Goal: Information Seeking & Learning: Check status

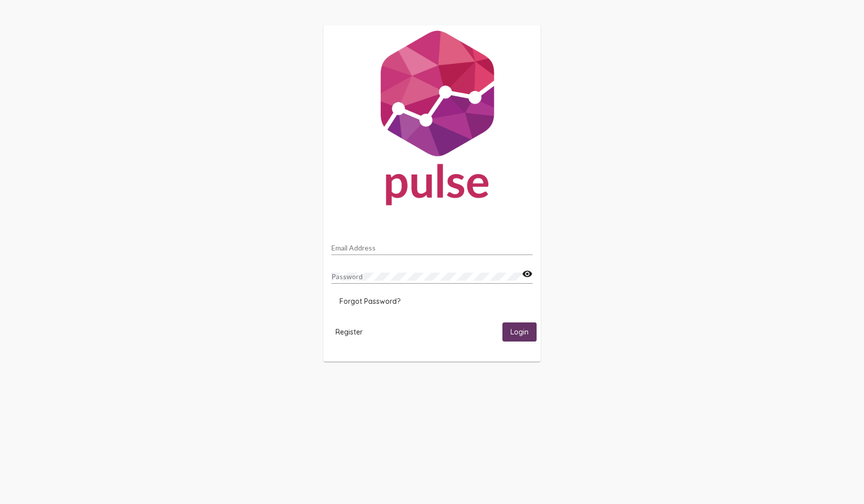
click at [396, 246] on input "Email Address" at bounding box center [431, 248] width 201 height 8
type input "[PERSON_NAME][EMAIL_ADDRESS][PERSON_NAME][DOMAIN_NAME]"
click at [455, 289] on div "Password visibility" at bounding box center [431, 278] width 201 height 29
click at [527, 333] on span "Login" at bounding box center [520, 332] width 18 height 9
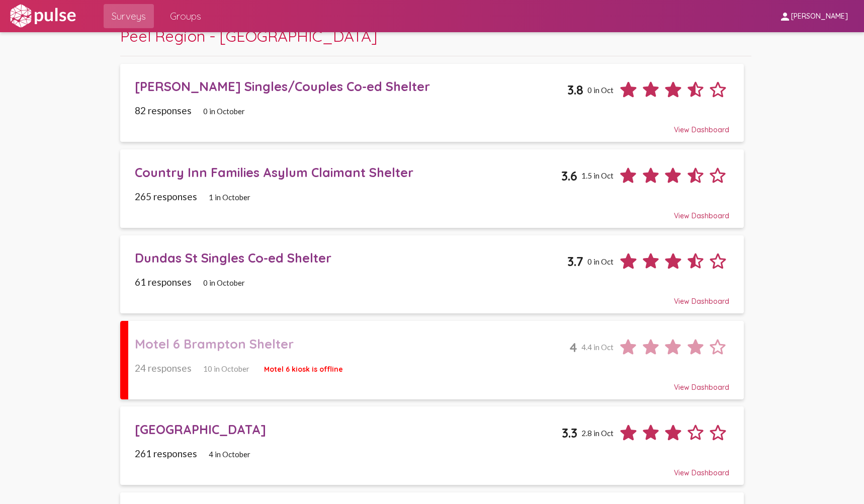
scroll to position [101, 0]
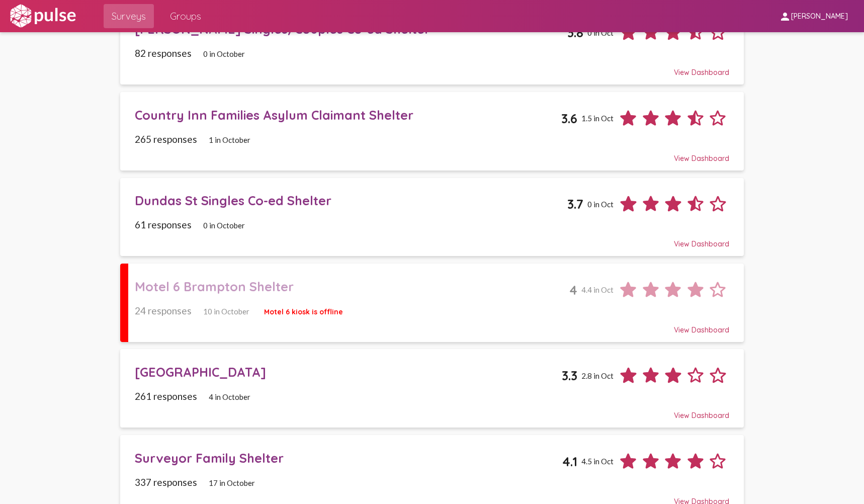
click at [372, 308] on div "24 responses 10 in October Motel 6 kiosk is offline" at bounding box center [432, 311] width 594 height 12
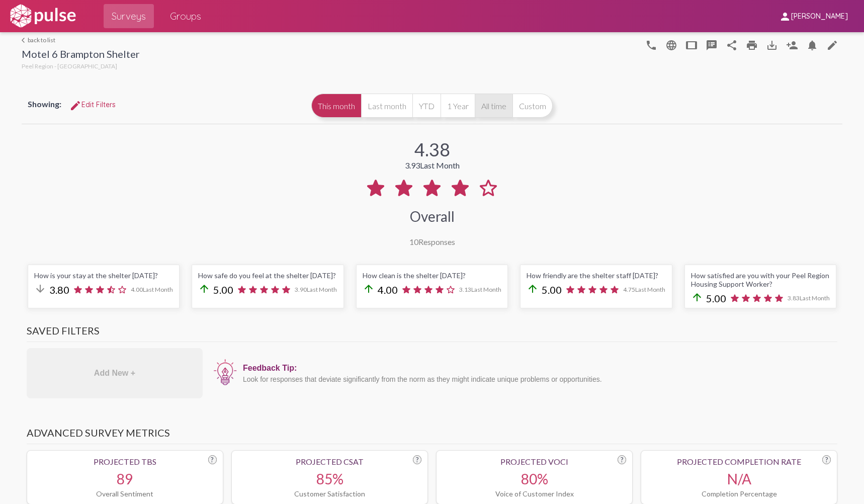
click at [495, 108] on button "All time" at bounding box center [494, 106] width 38 height 24
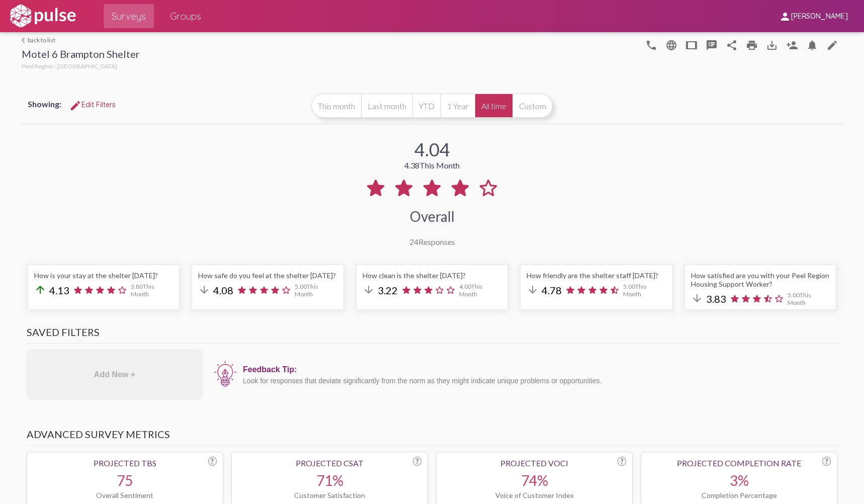
drag, startPoint x: 340, startPoint y: 110, endPoint x: 492, endPoint y: 164, distance: 161.3
click at [343, 111] on button "This month" at bounding box center [336, 106] width 50 height 24
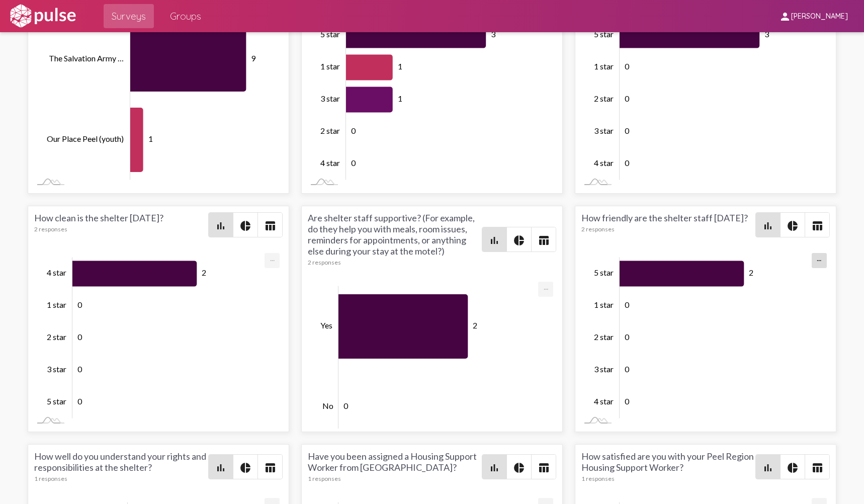
scroll to position [-1, 0]
click at [148, 18] on link "Surveys" at bounding box center [129, 16] width 50 height 24
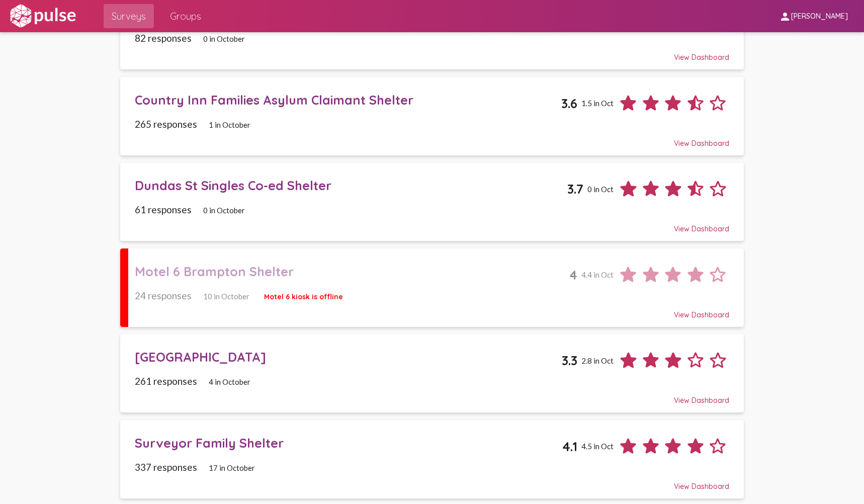
scroll to position [101, 0]
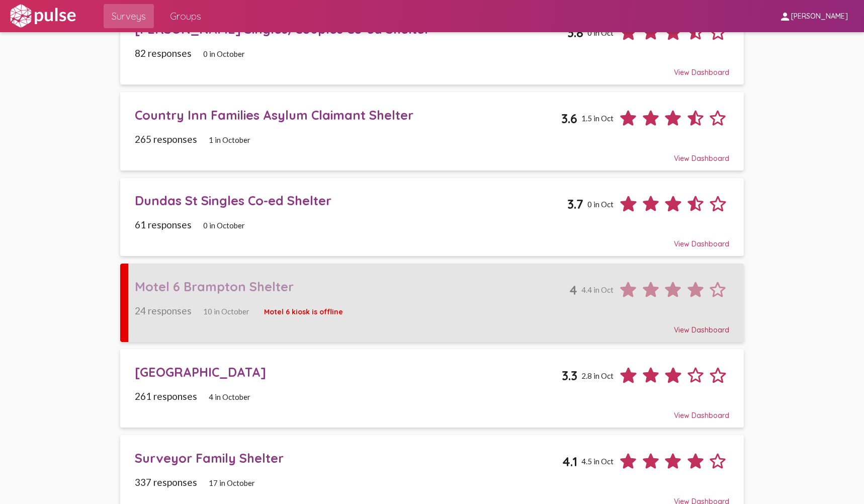
click at [285, 289] on div "Motel 6 Brampton Shelter" at bounding box center [352, 287] width 435 height 16
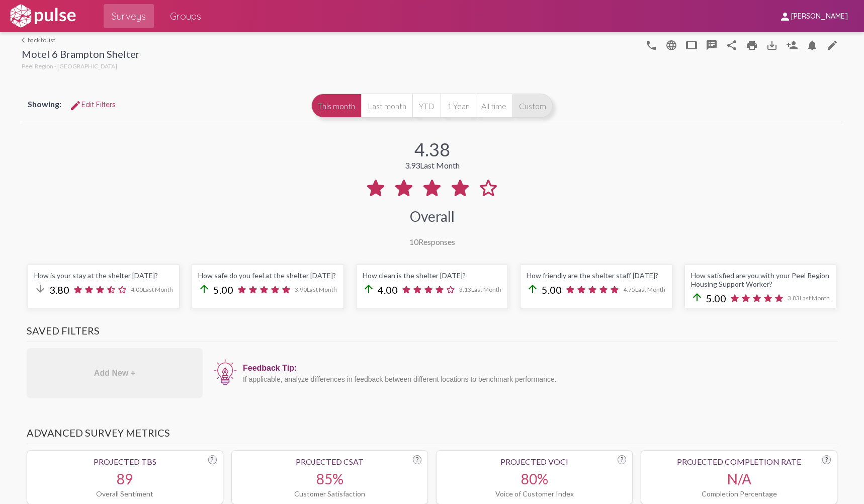
click at [534, 105] on button "Custom" at bounding box center [533, 106] width 40 height 24
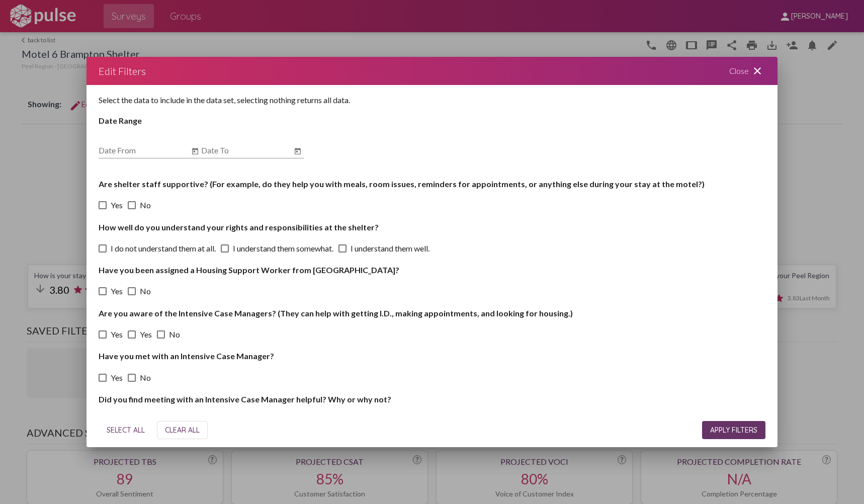
click at [764, 71] on div "Close close" at bounding box center [747, 71] width 60 height 28
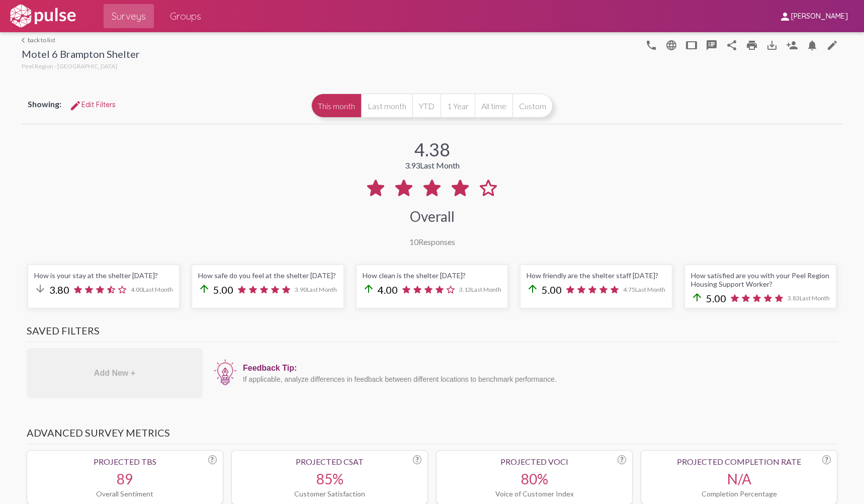
click at [38, 41] on link "arrow_back_ios back to list" at bounding box center [81, 40] width 118 height 8
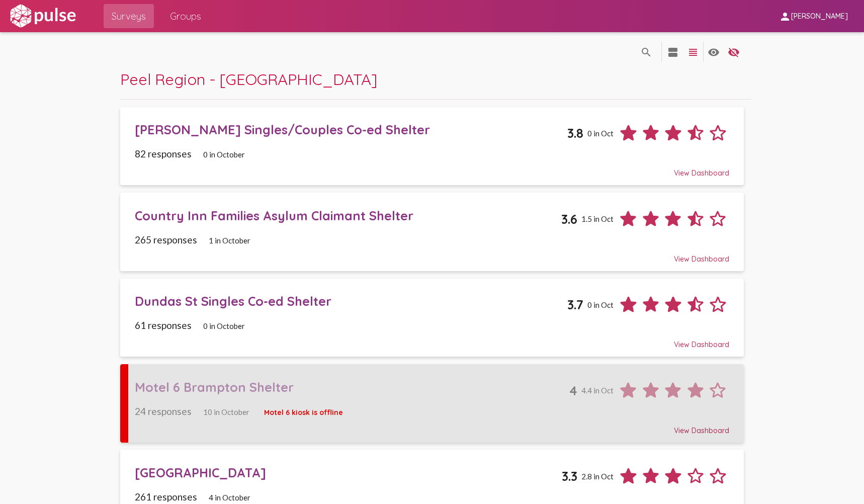
click at [326, 389] on div "Motel 6 Brampton Shelter" at bounding box center [352, 387] width 435 height 16
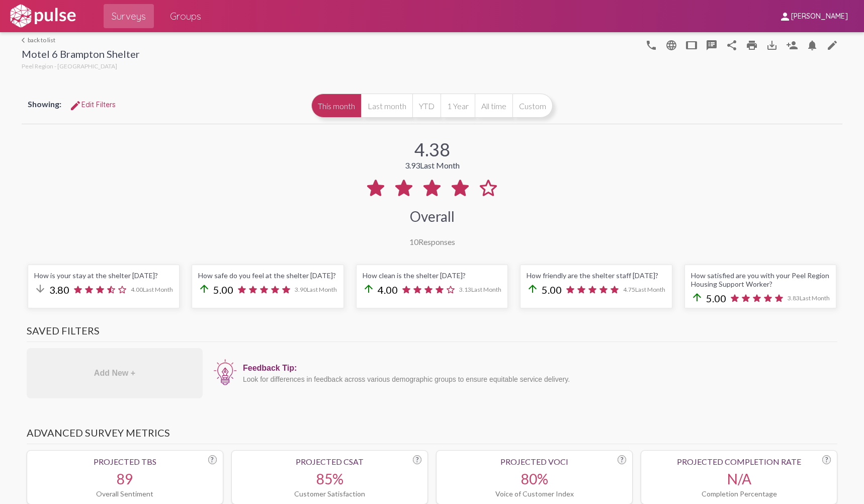
click at [42, 37] on div "arrow_back_ios back to list Motel 6 Brampton Shelter Peel Region - Shelters pho…" at bounding box center [432, 52] width 821 height 40
click at [44, 40] on link "arrow_back_ios back to list" at bounding box center [81, 40] width 118 height 8
